Goal: Information Seeking & Learning: Check status

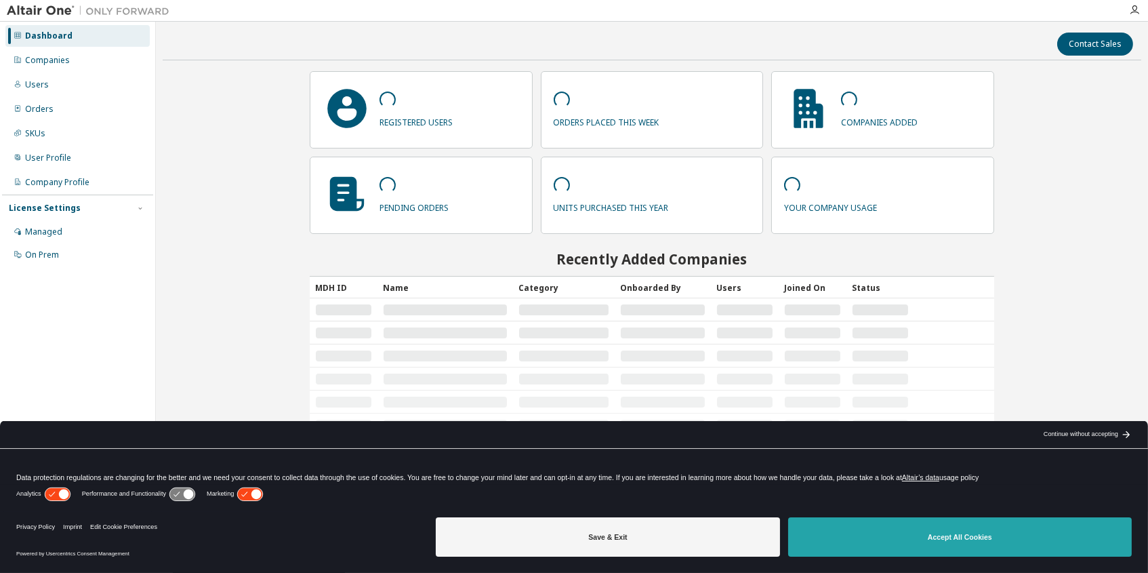
click at [974, 543] on button "Accept All Cookies" at bounding box center [960, 536] width 344 height 39
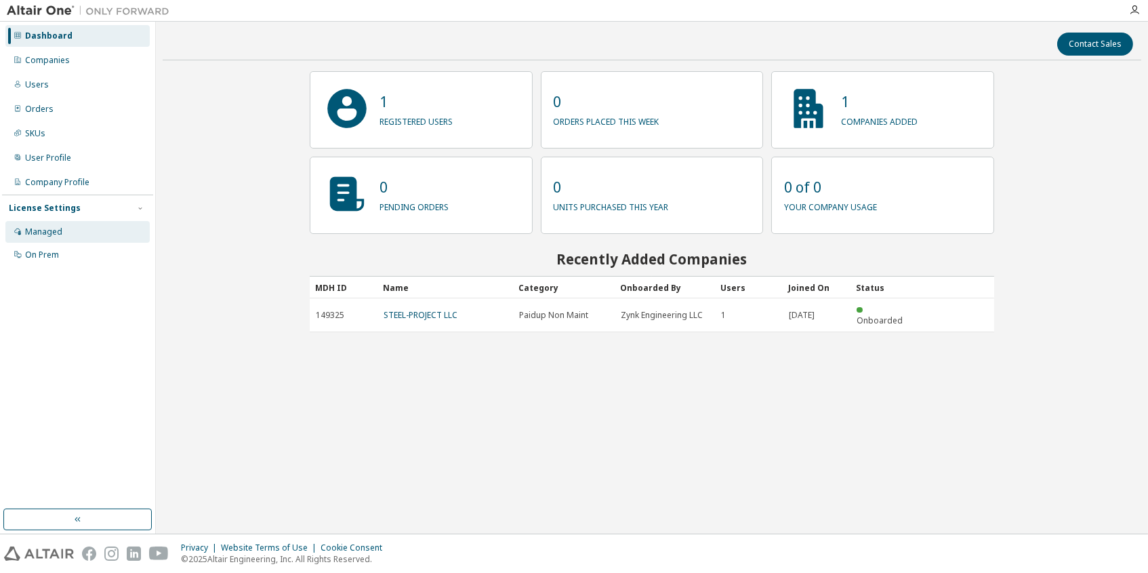
click at [65, 233] on div "Managed" at bounding box center [77, 232] width 144 height 22
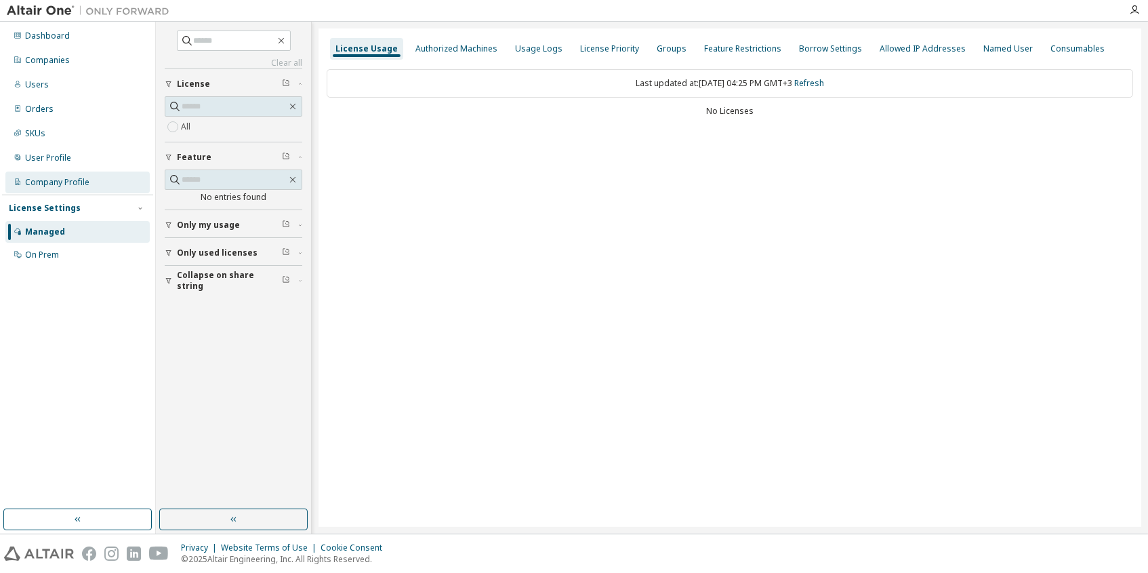
click at [66, 192] on div "Company Profile" at bounding box center [77, 182] width 144 height 22
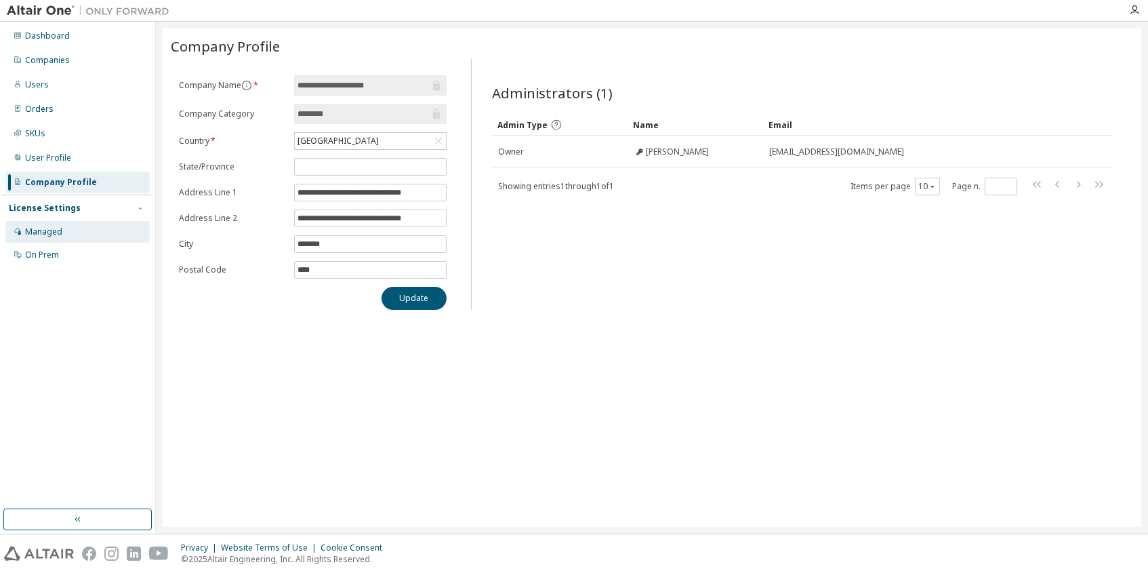
click at [65, 229] on div "Managed" at bounding box center [77, 232] width 144 height 22
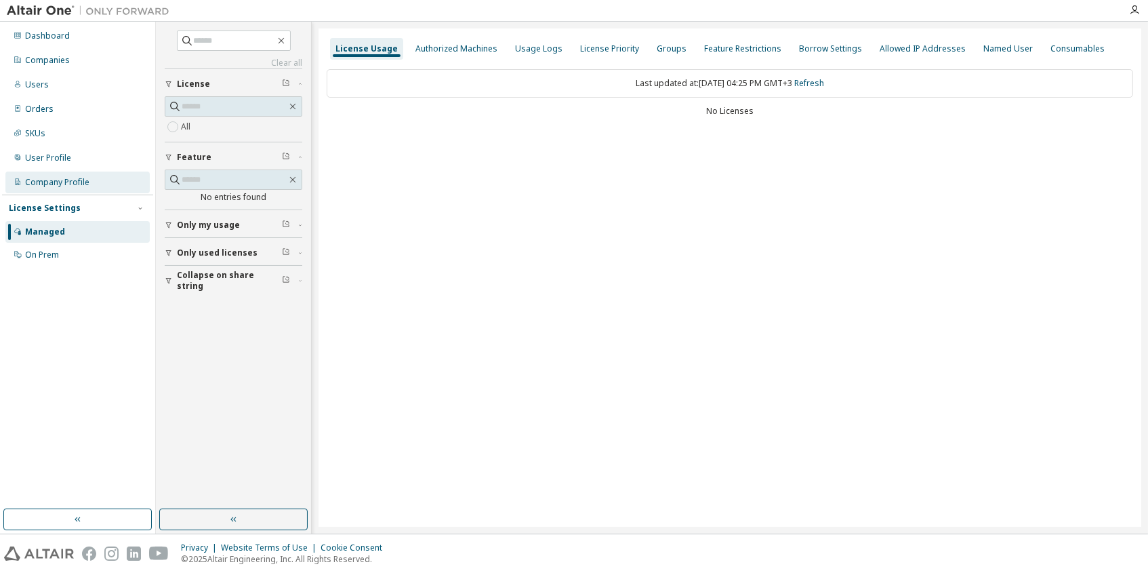
click at [77, 181] on div "Company Profile" at bounding box center [57, 182] width 64 height 11
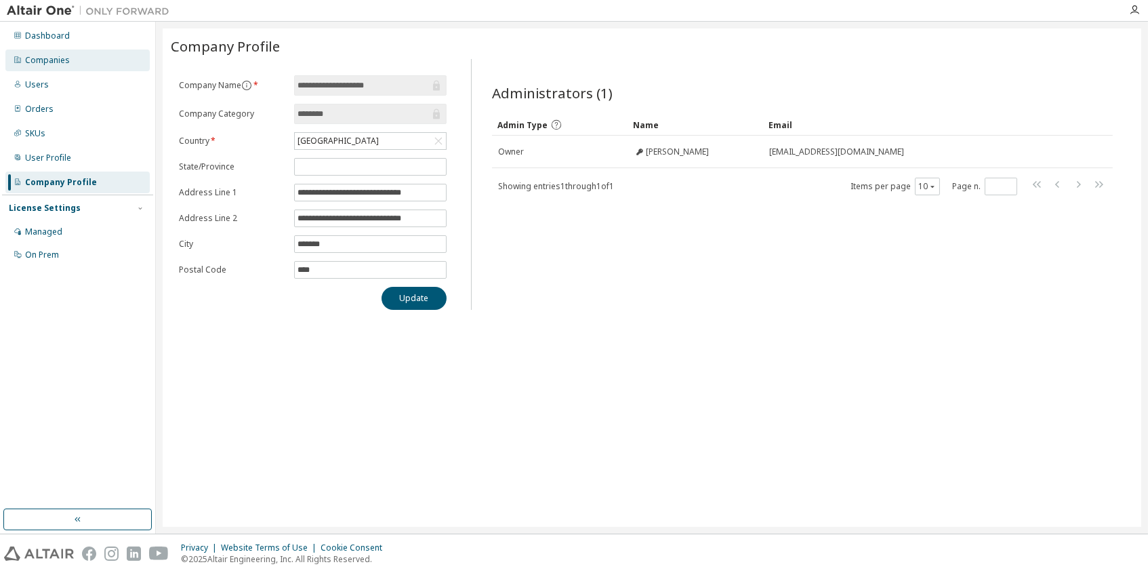
click at [68, 64] on div "Companies" at bounding box center [77, 60] width 144 height 22
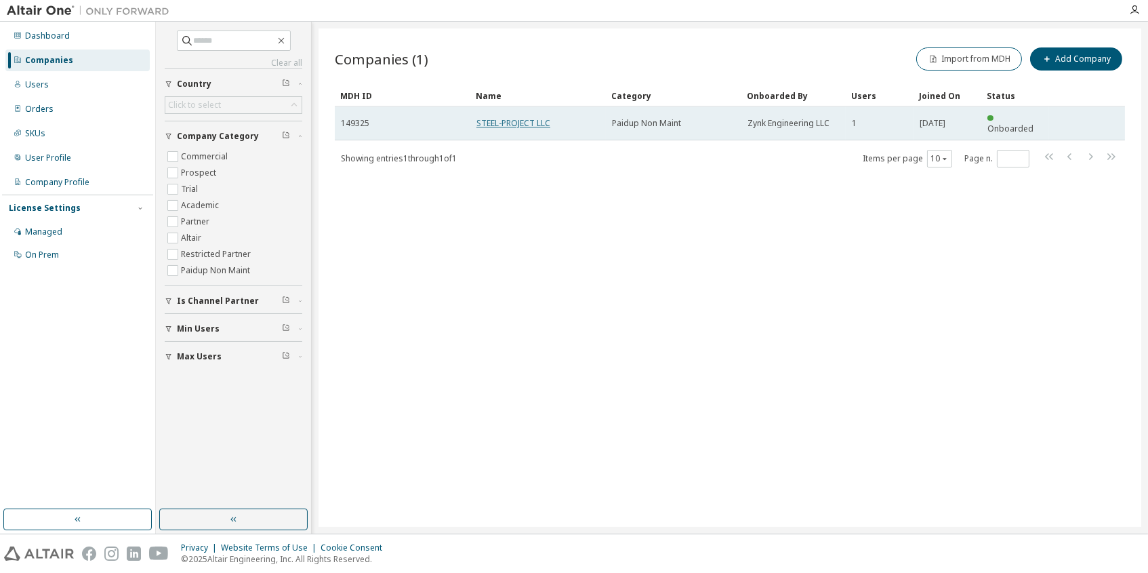
click at [511, 119] on link "STEEL-PROJECT LLC" at bounding box center [513, 123] width 74 height 12
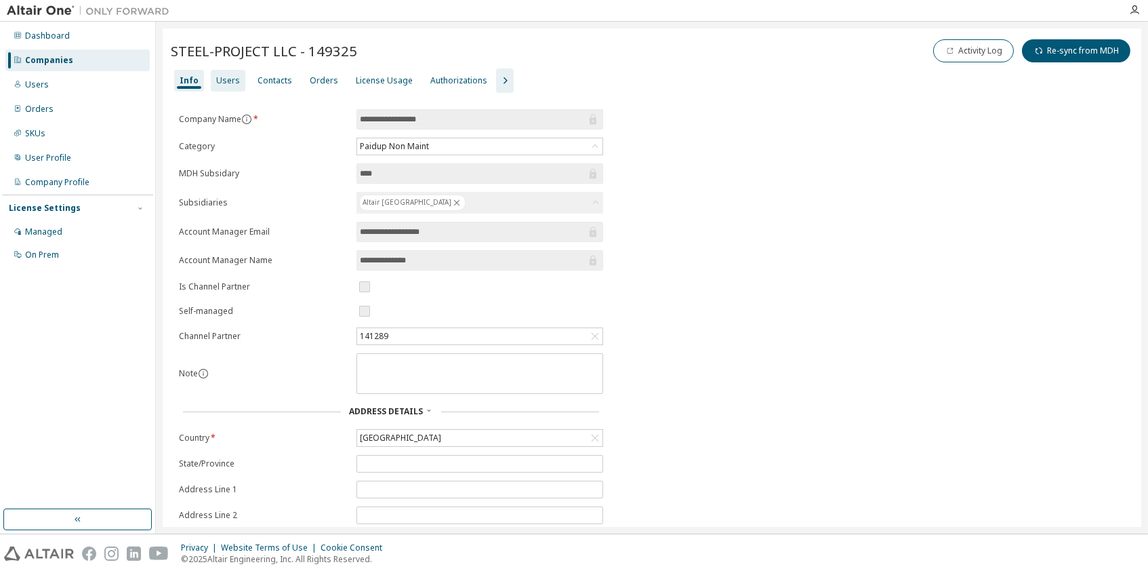
click at [218, 82] on div "Users" at bounding box center [228, 80] width 24 height 11
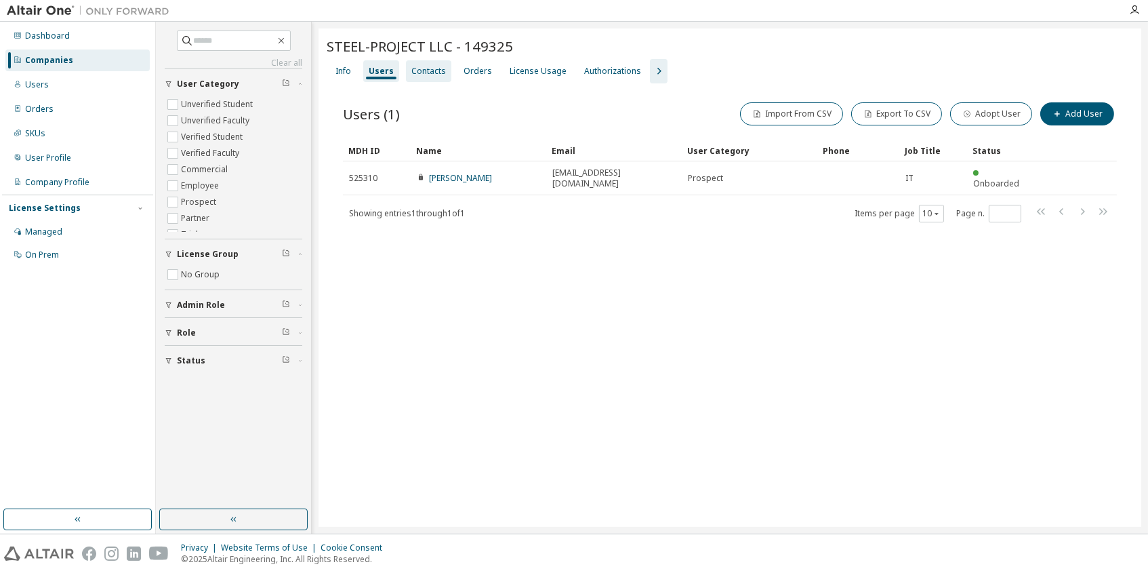
click at [421, 66] on div "Contacts" at bounding box center [428, 71] width 35 height 11
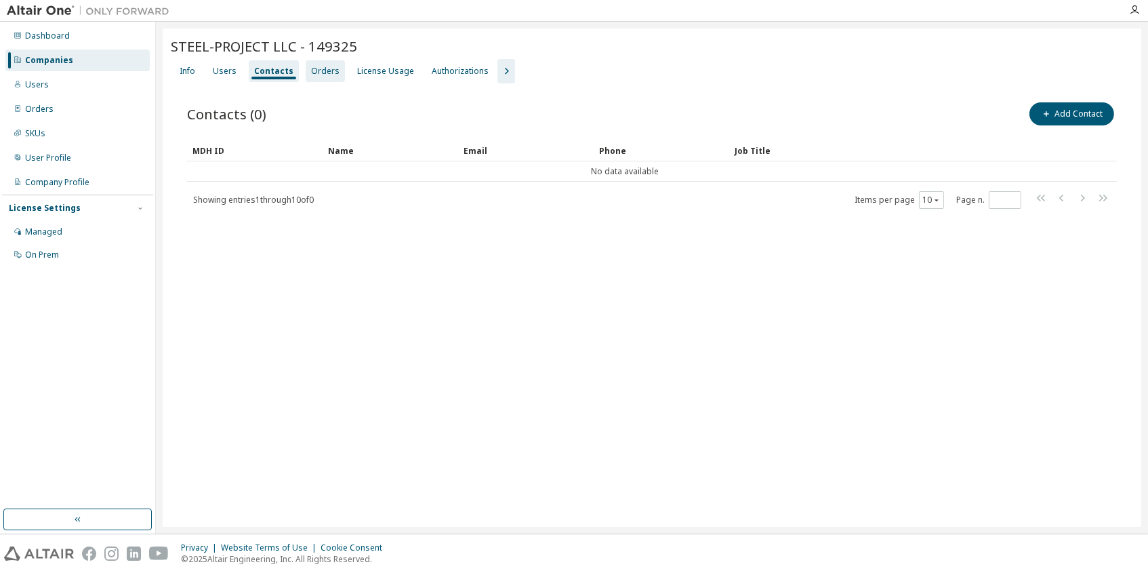
click at [322, 70] on div "Orders" at bounding box center [325, 71] width 28 height 11
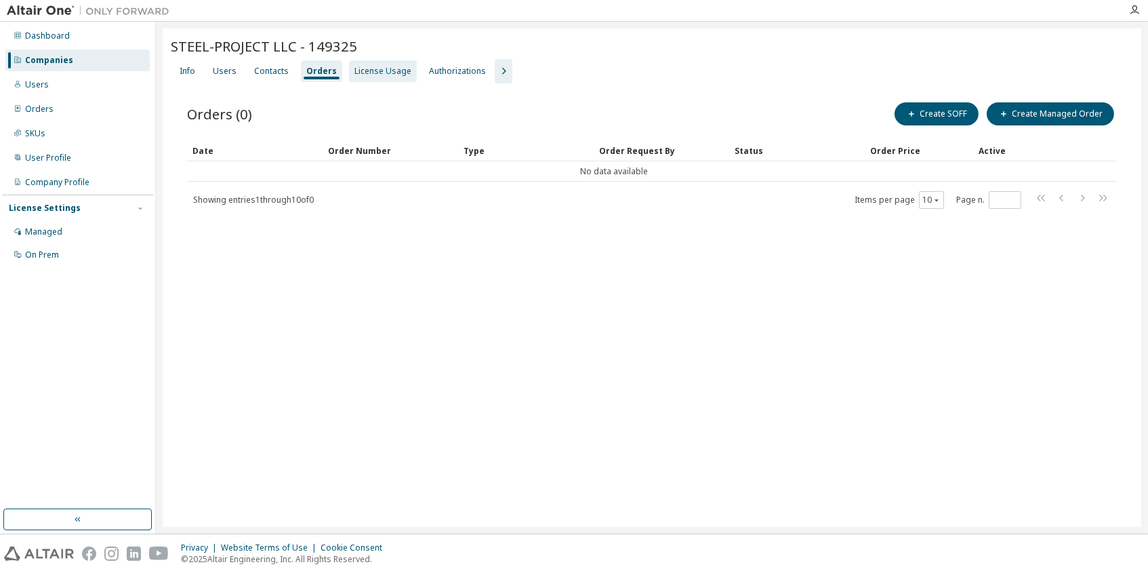
click at [356, 70] on div "License Usage" at bounding box center [382, 71] width 57 height 11
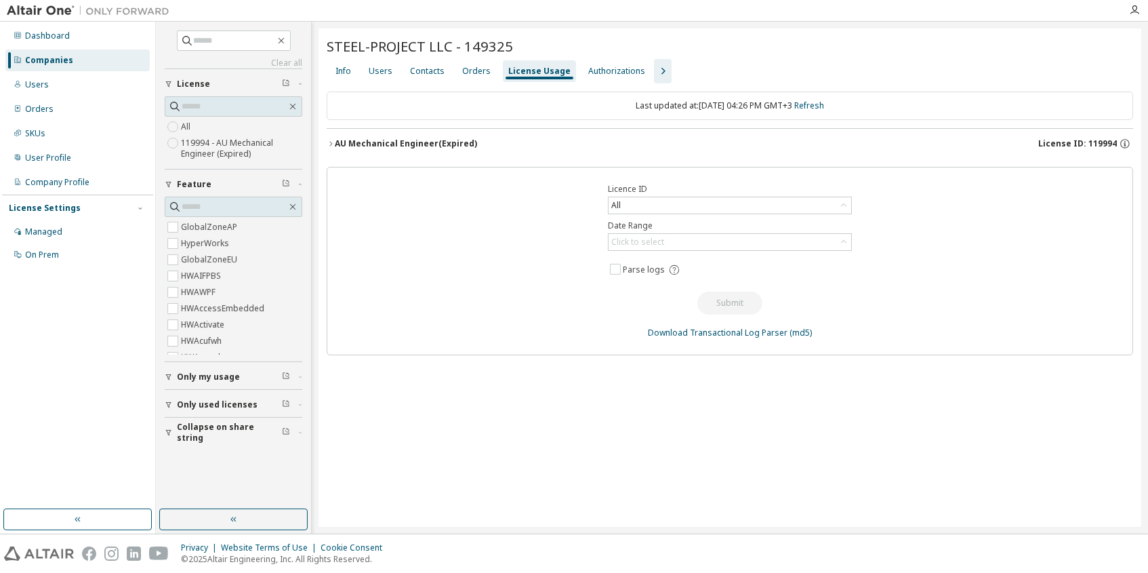
click at [333, 140] on icon "button" at bounding box center [331, 144] width 8 height 8
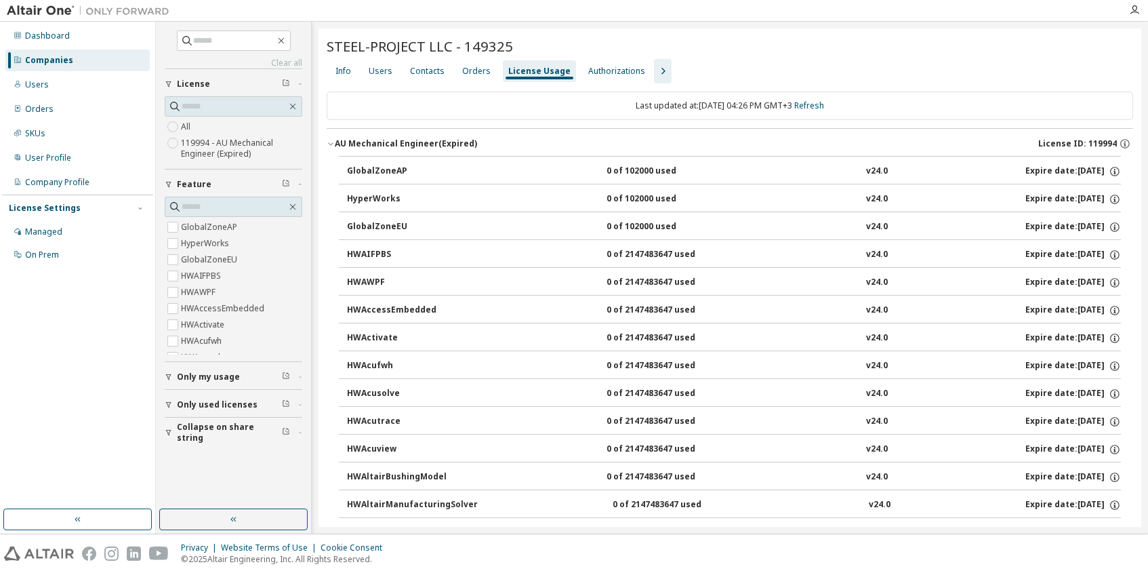
click at [333, 140] on icon "button" at bounding box center [331, 144] width 8 height 8
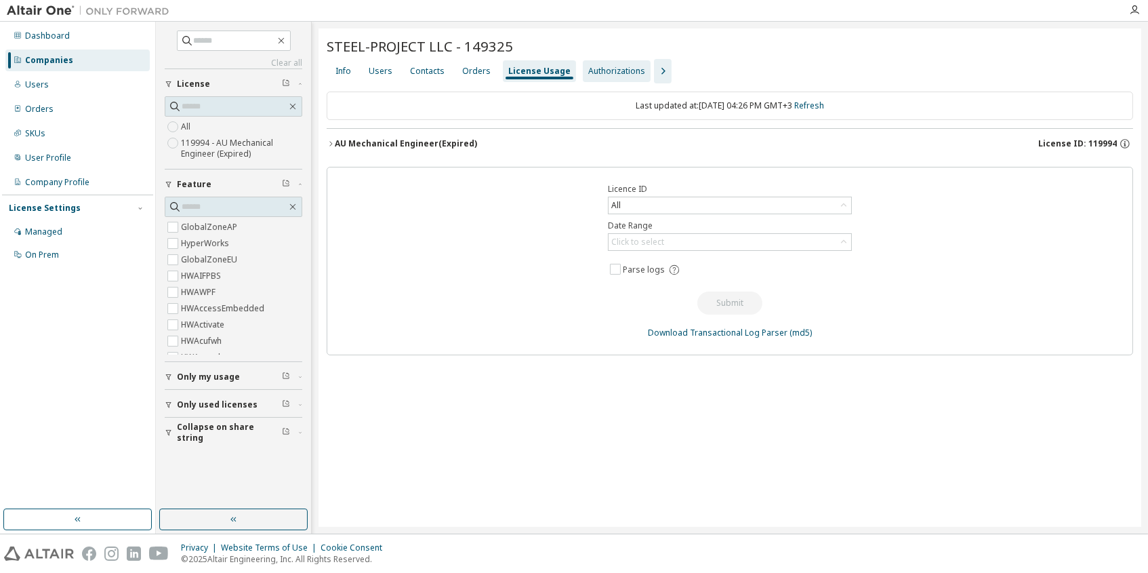
click at [588, 66] on div "Authorizations" at bounding box center [616, 71] width 57 height 11
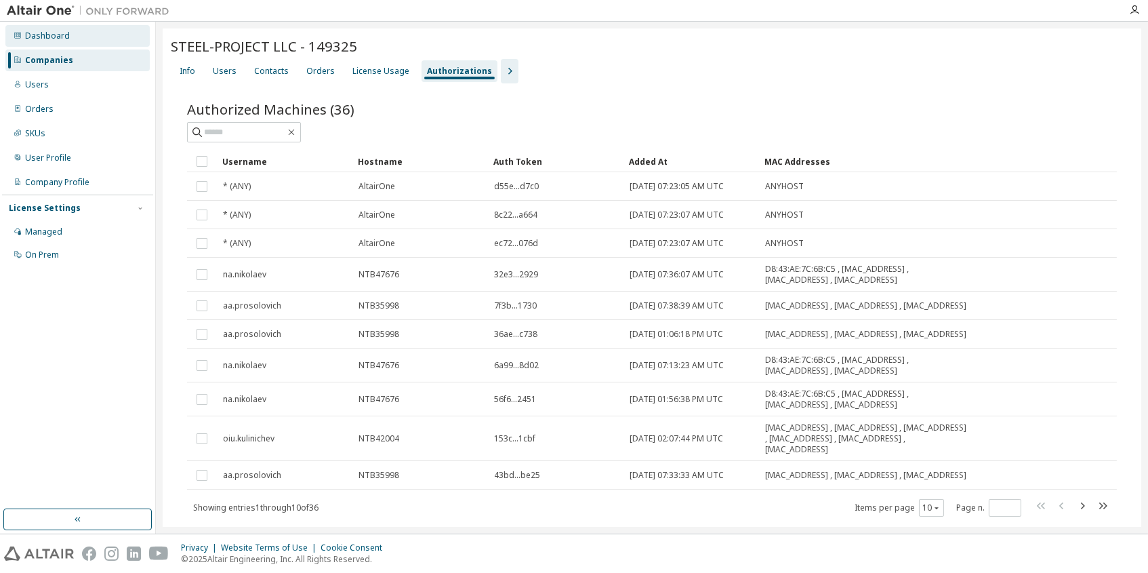
click at [67, 41] on div "Dashboard" at bounding box center [77, 36] width 144 height 22
